Goal: Information Seeking & Learning: Learn about a topic

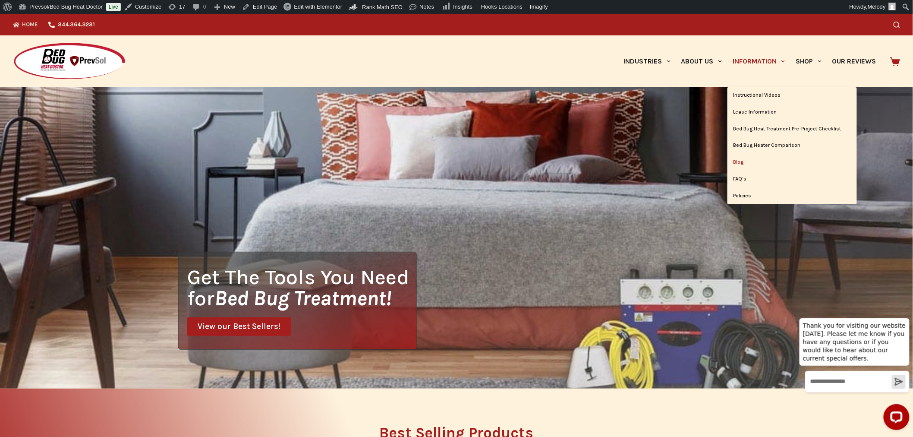
click at [737, 160] on link "Blog" at bounding box center [792, 162] width 129 height 16
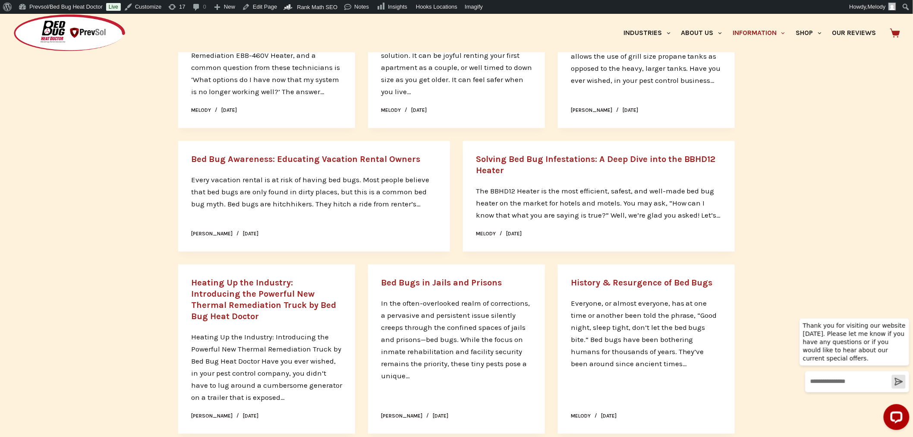
scroll to position [727, 0]
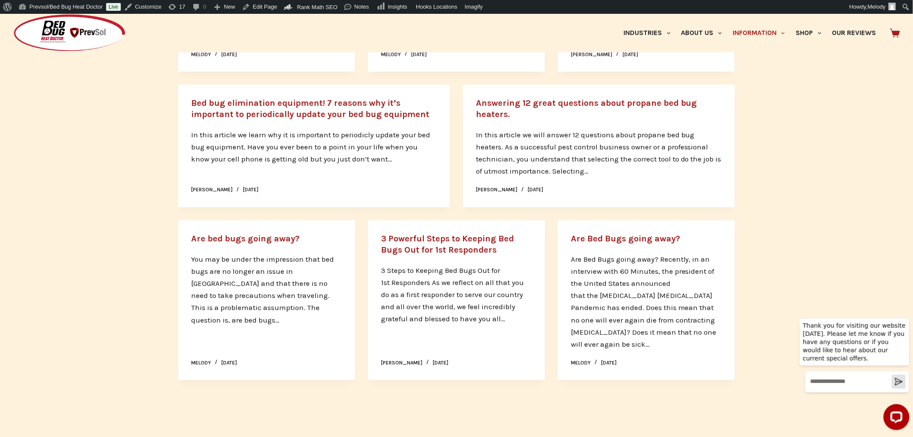
scroll to position [1364, 0]
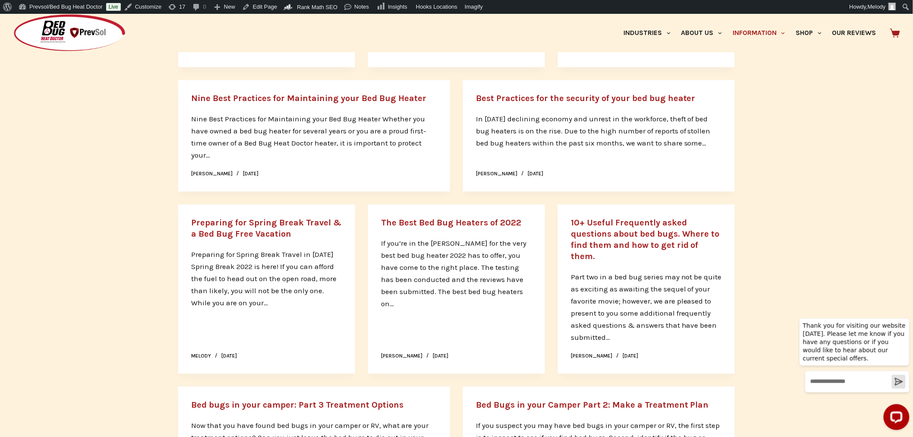
scroll to position [1960, 0]
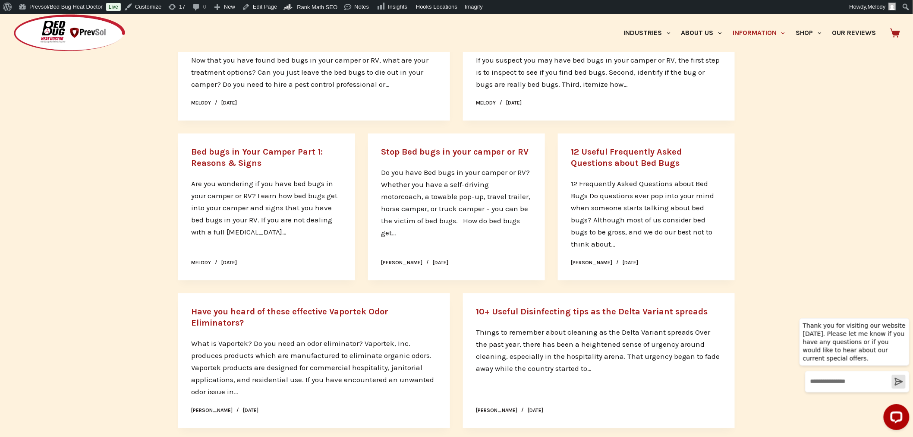
scroll to position [2326, 0]
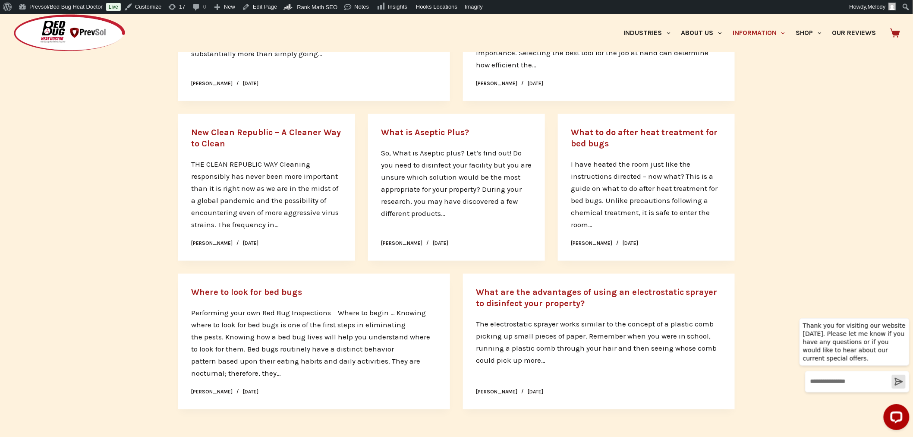
scroll to position [2959, 0]
click at [225, 287] on link "Where to look for bed bugs" at bounding box center [246, 291] width 111 height 10
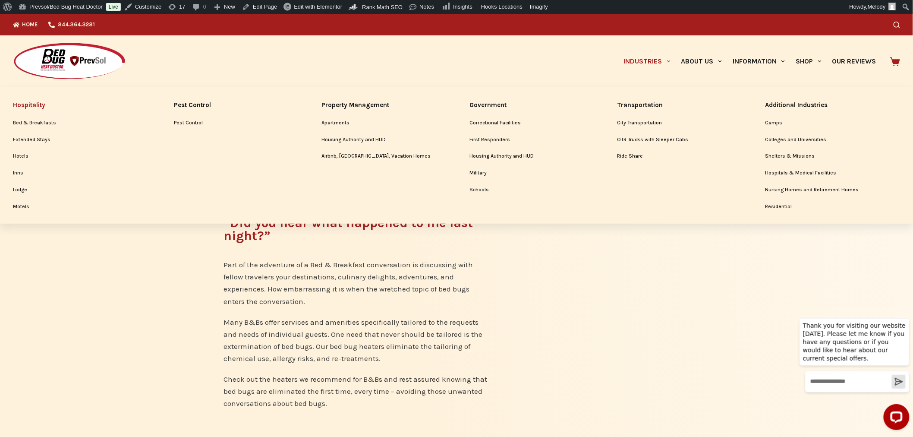
click at [35, 104] on link "Hospitality" at bounding box center [80, 105] width 135 height 19
